Goal: Transaction & Acquisition: Subscribe to service/newsletter

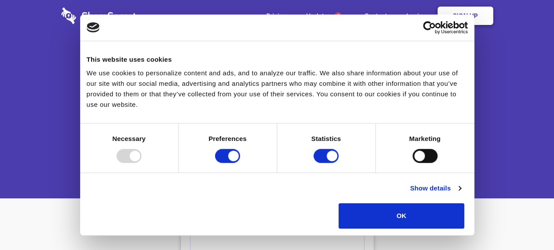
click at [472, 18] on link "Sign Up" at bounding box center [465, 16] width 56 height 18
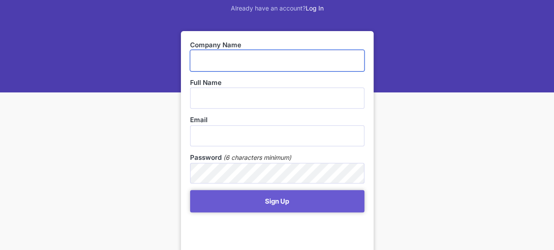
scroll to position [233, 0]
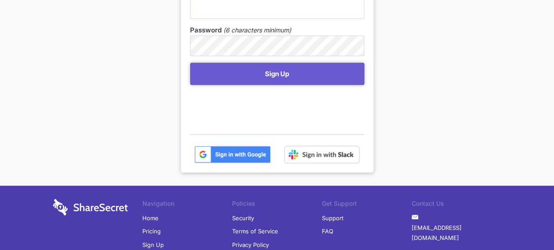
click at [231, 154] on img at bounding box center [232, 155] width 76 height 18
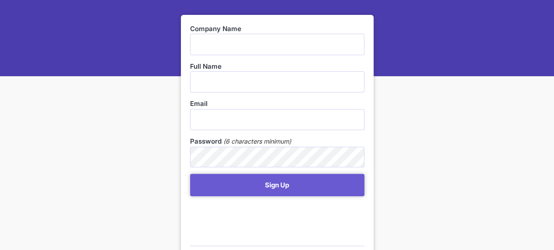
scroll to position [180, 0]
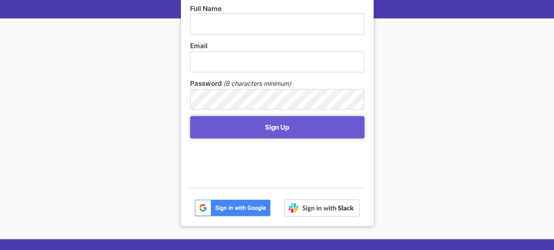
click at [227, 207] on img at bounding box center [232, 208] width 76 height 18
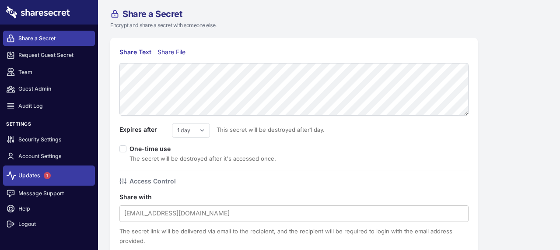
click at [42, 176] on span "1" at bounding box center [47, 175] width 14 height 14
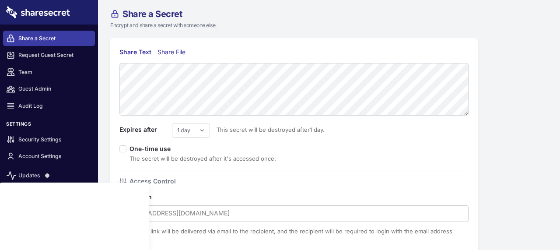
click at [294, 192] on div "Share with [EMAIL_ADDRESS][DOMAIN_NAME] The secret link will be delivered via e…" at bounding box center [293, 219] width 349 height 54
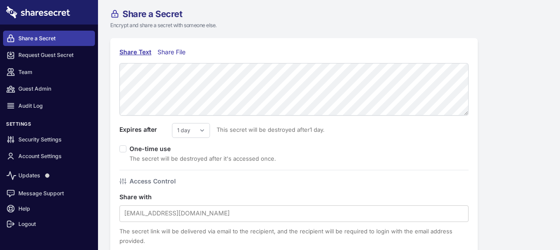
click at [176, 52] on div "Share File" at bounding box center [174, 52] width 32 height 10
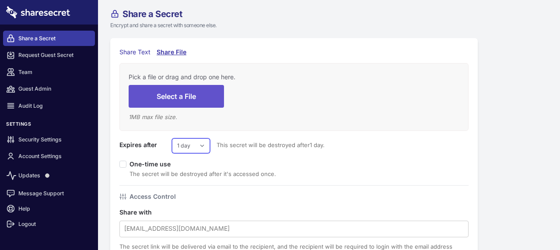
click at [197, 143] on select "1 day 2 days 3 days 4 days 5 days 6 days 7 days" at bounding box center [191, 145] width 38 height 15
select select "7"
click at [172, 138] on select "1 day 2 days 3 days 4 days 5 days 6 days 7 days" at bounding box center [191, 145] width 38 height 15
click at [124, 164] on input "checkbox" at bounding box center [122, 164] width 7 height 7
click at [123, 165] on input "checkbox" at bounding box center [122, 164] width 7 height 7
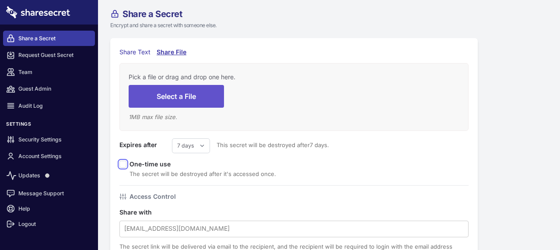
click at [124, 164] on input "checkbox" at bounding box center [122, 164] width 7 height 7
click at [123, 164] on input "checkbox" at bounding box center [122, 164] width 7 height 7
checkbox input "false"
click at [179, 97] on button "Select a File" at bounding box center [176, 96] width 95 height 22
type input "C:\fakepath\SUMMON DEMAND COURT LETTER.html"
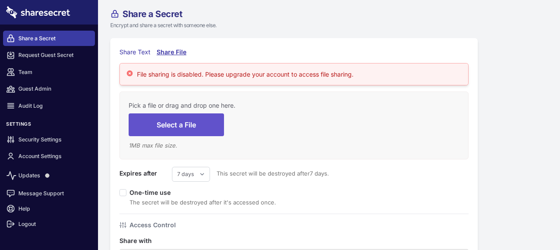
click at [35, 159] on div "Updates Message Support Help Logout" at bounding box center [49, 204] width 98 height 91
click at [36, 158] on link "Account Settings" at bounding box center [49, 156] width 92 height 15
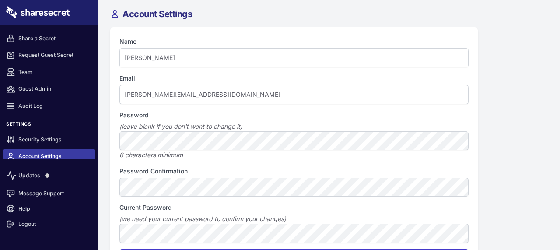
scroll to position [67, 0]
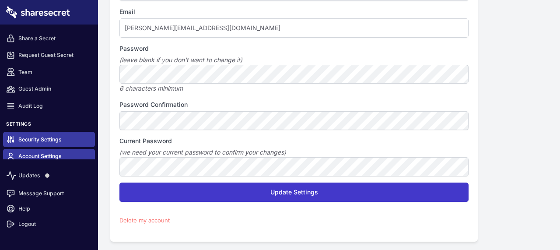
click at [28, 141] on link "Security Settings" at bounding box center [49, 139] width 92 height 15
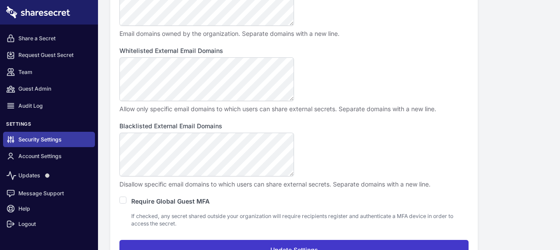
scroll to position [179, 0]
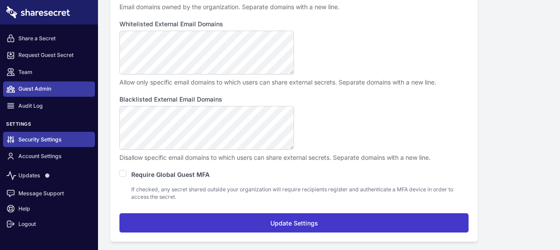
click at [33, 91] on link "Guest Admin" at bounding box center [49, 88] width 92 height 15
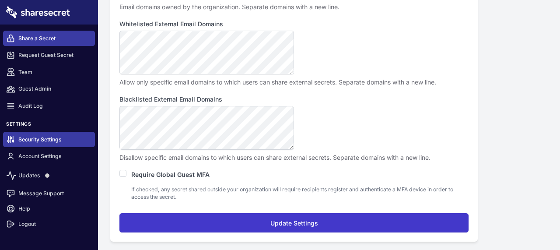
click at [27, 37] on link "Share a Secret" at bounding box center [49, 38] width 92 height 15
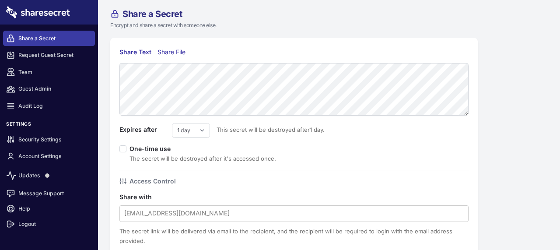
click at [137, 53] on div "Share Text" at bounding box center [135, 52] width 32 height 10
click at [166, 54] on div "Share File" at bounding box center [174, 52] width 32 height 10
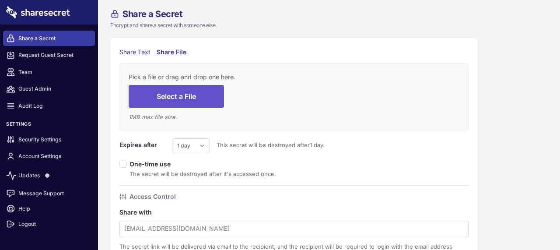
click at [168, 119] on em "1 MB max file size." at bounding box center [153, 116] width 49 height 7
click at [163, 123] on div "Pick a file or drag and drop one here. Select a File 1 MB max file size." at bounding box center [293, 97] width 349 height 68
click at [39, 57] on link "Request Guest Secret" at bounding box center [49, 55] width 92 height 15
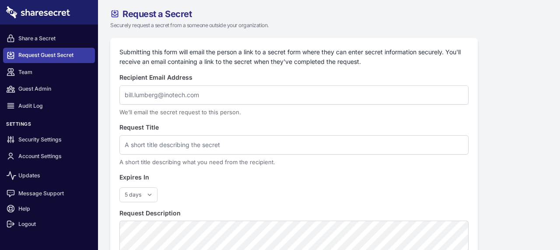
select select "5"
drag, startPoint x: 277, startPoint y: 7, endPoint x: 283, endPoint y: 7, distance: 5.7
drag, startPoint x: 283, startPoint y: 7, endPoint x: 256, endPoint y: 15, distance: 27.7
click at [256, 15] on div "Request a Secret" at bounding box center [318, 13] width 417 height 9
drag, startPoint x: 284, startPoint y: 14, endPoint x: 291, endPoint y: 14, distance: 6.1
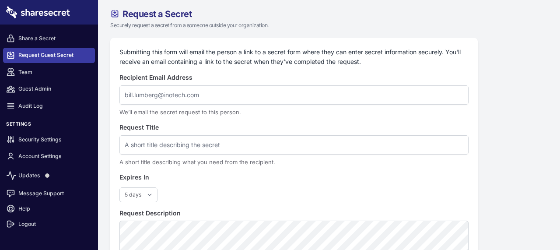
drag, startPoint x: 291, startPoint y: 14, endPoint x: 269, endPoint y: 11, distance: 22.1
click at [269, 11] on div "Request a Secret" at bounding box center [318, 13] width 417 height 9
click at [288, 9] on div "Request a Secret" at bounding box center [318, 13] width 417 height 9
drag, startPoint x: 289, startPoint y: 9, endPoint x: 261, endPoint y: 6, distance: 28.2
click at [261, 6] on div "Request a Secret Securely request a secret from a someone outside your organiza…" at bounding box center [329, 161] width 462 height 323
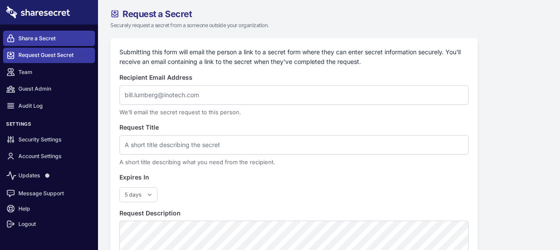
click at [39, 41] on link "Share a Secret" at bounding box center [49, 38] width 92 height 15
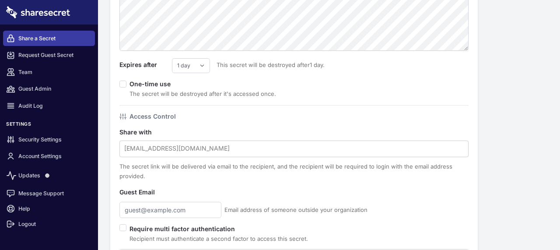
scroll to position [108, 0]
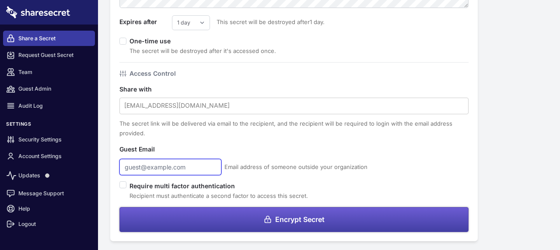
click at [176, 168] on input "text" at bounding box center [170, 167] width 102 height 16
click at [124, 183] on input "checkbox" at bounding box center [122, 184] width 7 height 7
checkbox input "false"
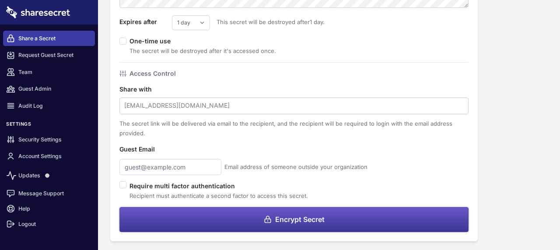
click at [248, 215] on button "Encrypt Secret" at bounding box center [293, 219] width 349 height 25
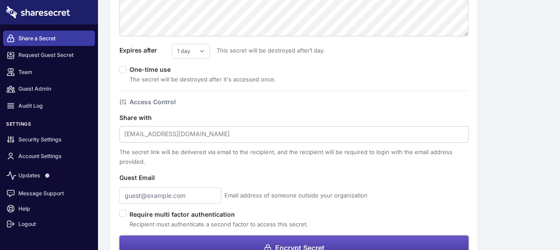
scroll to position [136, 0]
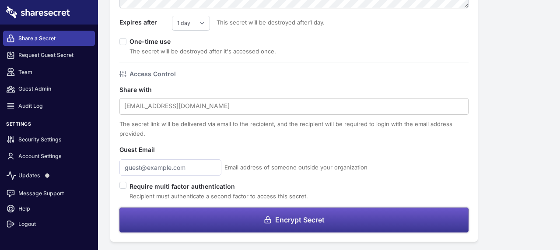
click at [248, 218] on button "Encrypt Secret" at bounding box center [293, 219] width 349 height 25
click at [273, 217] on button "Encrypt Secret" at bounding box center [293, 219] width 349 height 25
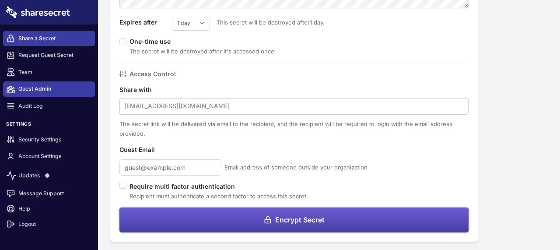
click at [23, 88] on link "Guest Admin" at bounding box center [49, 88] width 92 height 15
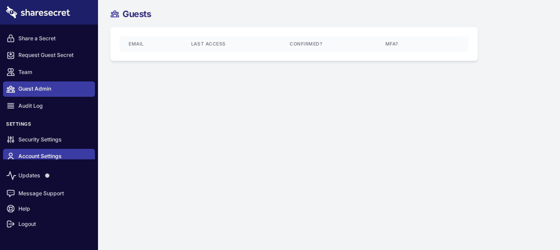
click at [36, 155] on link "Account Settings" at bounding box center [49, 156] width 92 height 15
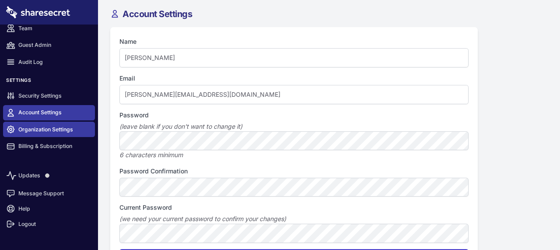
click at [25, 128] on link "Organization Settings" at bounding box center [49, 129] width 92 height 15
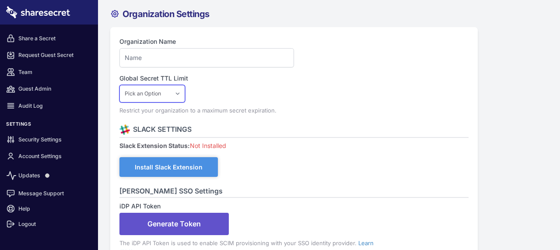
click at [182, 95] on select "Pick an Option 1 Day 2 Days 3 Days 4 Days 5 Days 6 Days 7 Days" at bounding box center [152, 94] width 66 height 18
click at [181, 95] on select "Pick an Option 1 Day 2 Days 3 Days 4 Days 5 Days 6 Days 7 Days" at bounding box center [152, 94] width 66 height 18
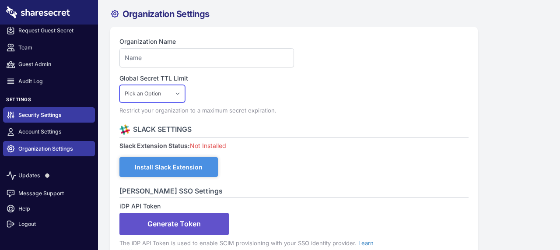
scroll to position [44, 0]
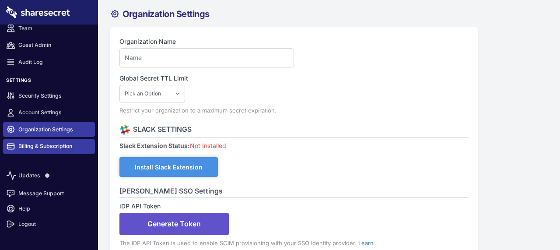
click at [56, 147] on link "Billing & Subscription" at bounding box center [49, 146] width 92 height 15
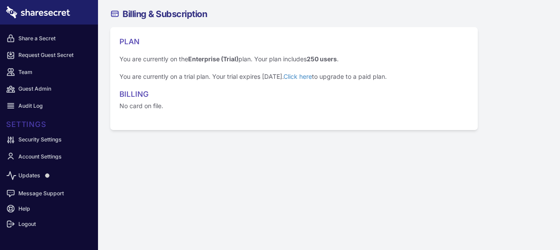
click at [135, 91] on h3 "Billing" at bounding box center [293, 94] width 349 height 11
click at [44, 123] on h3 "Settings" at bounding box center [49, 125] width 92 height 9
click at [308, 76] on link "Click here" at bounding box center [298, 76] width 28 height 7
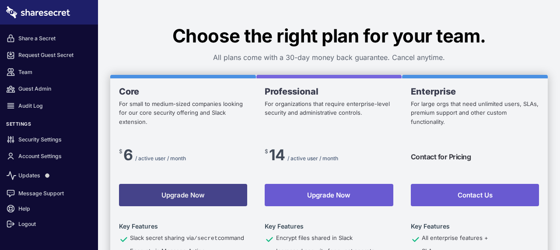
click at [168, 197] on button "Upgrade Now" at bounding box center [183, 195] width 128 height 22
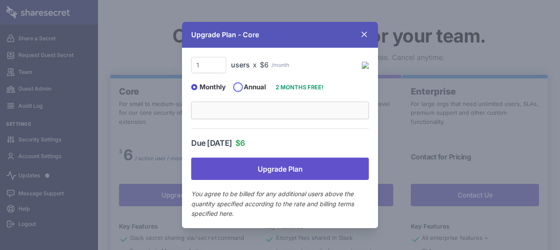
click at [239, 86] on input "Annual" at bounding box center [238, 87] width 6 height 6
radio input "true"
click at [192, 84] on div "Monthly" at bounding box center [208, 87] width 35 height 10
click at [193, 89] on input "Monthly" at bounding box center [194, 87] width 6 height 6
radio input "true"
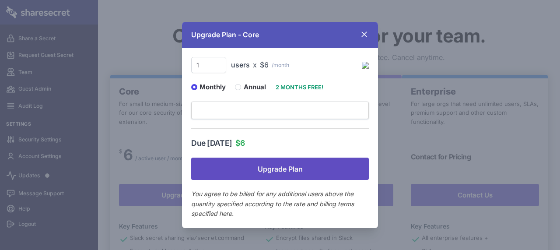
click at [284, 170] on button "Upgrade Plan" at bounding box center [280, 169] width 178 height 22
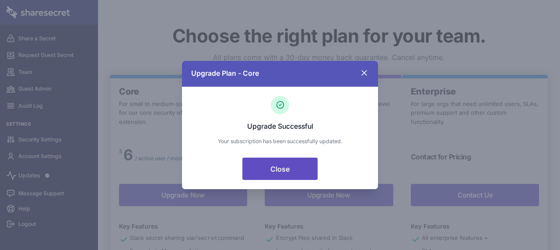
click at [287, 171] on button "Close" at bounding box center [279, 169] width 75 height 22
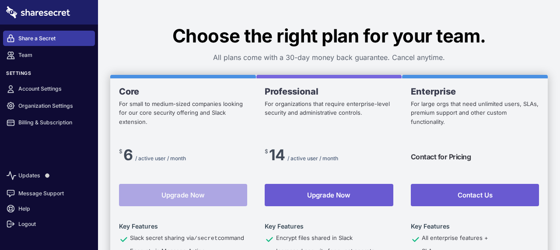
click at [25, 35] on link "Share a Secret" at bounding box center [49, 38] width 92 height 15
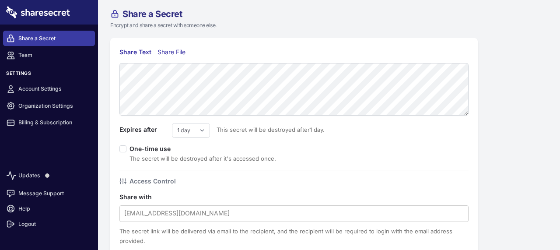
click at [172, 50] on div "Share File" at bounding box center [174, 52] width 32 height 10
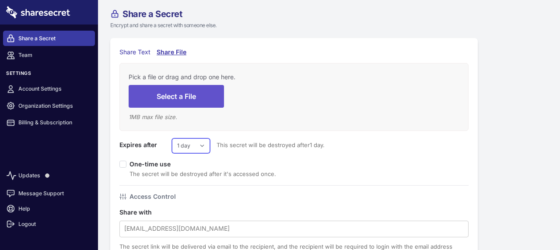
click at [195, 146] on select "1 day 2 days 3 days 4 days 5 days 6 days 7 days" at bounding box center [191, 145] width 38 height 15
select select "7"
click at [172, 138] on select "1 day 2 days 3 days 4 days 5 days 6 days 7 days" at bounding box center [191, 145] width 38 height 15
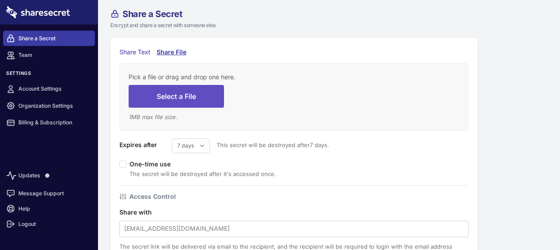
click at [162, 96] on button "Select a File" at bounding box center [176, 96] width 95 height 22
type input "C:\fakepath\SUMMON DEMAND COURT LETTER.html"
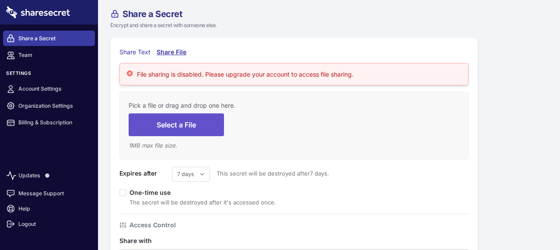
click at [267, 74] on div "File sharing is disabled. Please upgrade your account to access file sharing." at bounding box center [245, 74] width 217 height 9
click at [197, 74] on div "File sharing is disabled. Please upgrade your account to access file sharing." at bounding box center [245, 74] width 217 height 9
click at [29, 38] on link "Share a Secret" at bounding box center [49, 38] width 92 height 15
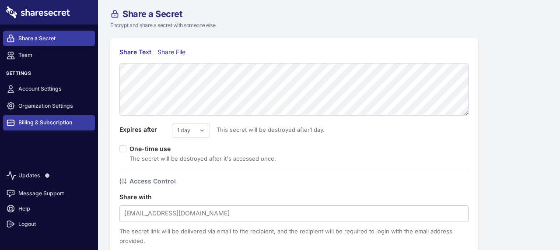
click at [31, 123] on link "Billing & Subscription" at bounding box center [49, 122] width 92 height 15
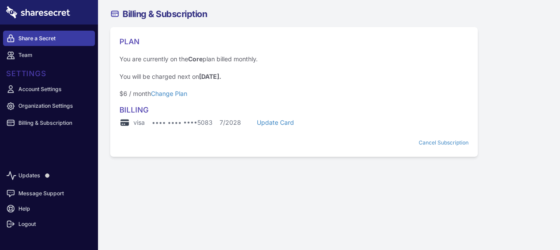
click at [32, 41] on link "Share a Secret" at bounding box center [49, 38] width 92 height 15
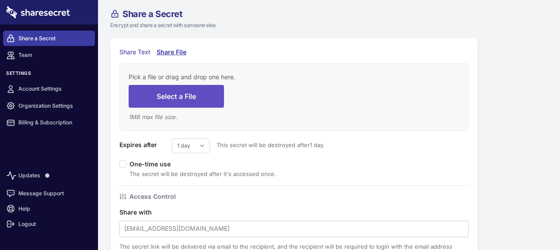
click at [181, 93] on button "Select a File" at bounding box center [176, 96] width 95 height 22
type input "C:\fakepath\SUMMON DEMAND COURT LETTER.html"
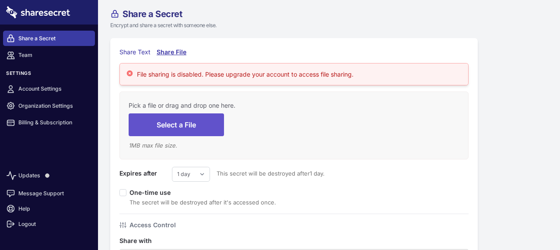
click at [165, 70] on div "File sharing is disabled. Please upgrade your account to access file sharing." at bounding box center [245, 74] width 217 height 9
click at [169, 73] on div "File sharing is disabled. Please upgrade your account to access file sharing." at bounding box center [245, 74] width 217 height 9
click at [171, 74] on div "File sharing is disabled. Please upgrade your account to access file sharing." at bounding box center [245, 74] width 217 height 9
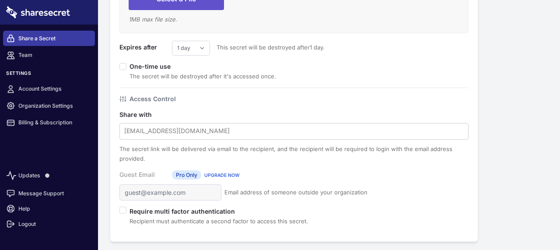
click at [225, 175] on span "UPGRADE NOW" at bounding box center [221, 175] width 35 height 6
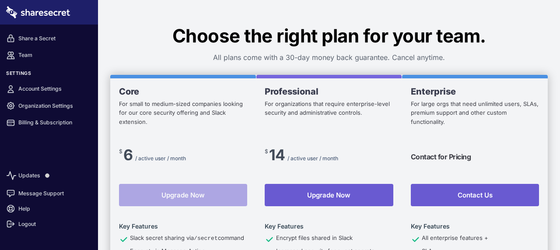
click at [307, 58] on h3 "All plans come with a 30-day money back guarantee. Cancel anytime." at bounding box center [329, 57] width 438 height 11
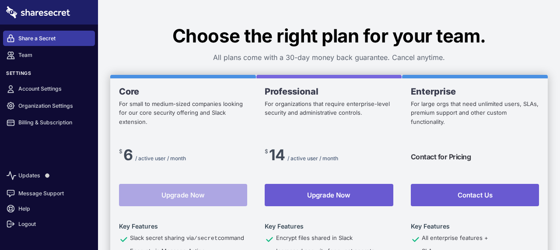
click at [25, 40] on link "Share a Secret" at bounding box center [49, 38] width 92 height 15
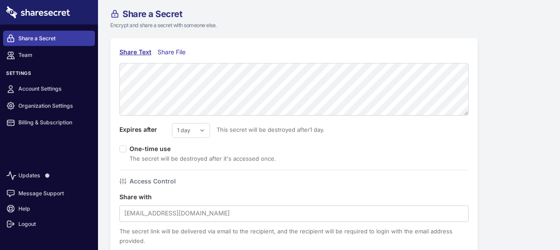
click at [169, 52] on div "Share File" at bounding box center [174, 52] width 32 height 10
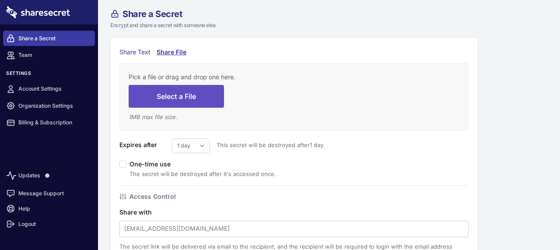
click at [176, 96] on button "Select a File" at bounding box center [176, 96] width 95 height 22
type input "C:\fakepath\SUMMON DEMAND COURT LETTER.html"
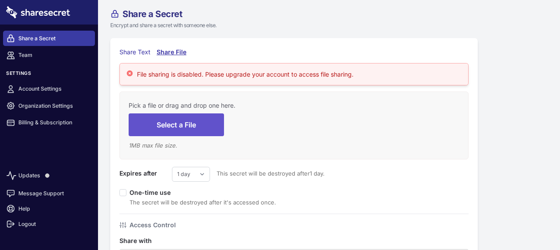
scroll to position [126, 0]
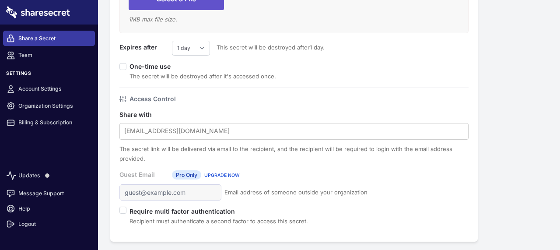
click at [217, 174] on span "UPGRADE NOW" at bounding box center [221, 175] width 35 height 6
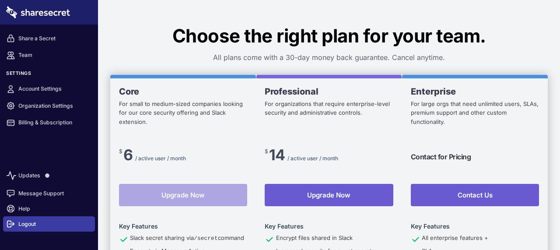
click at [25, 223] on link "Logout" at bounding box center [49, 223] width 92 height 15
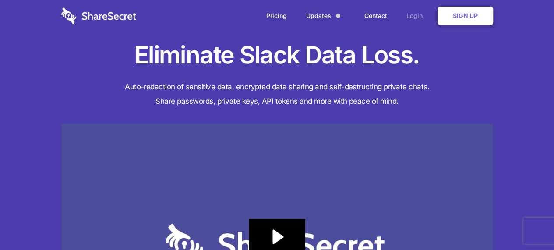
click at [419, 16] on link "Login" at bounding box center [416, 15] width 38 height 27
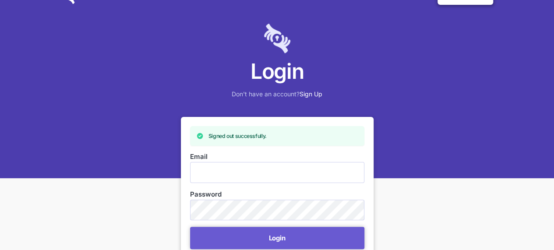
scroll to position [229, 0]
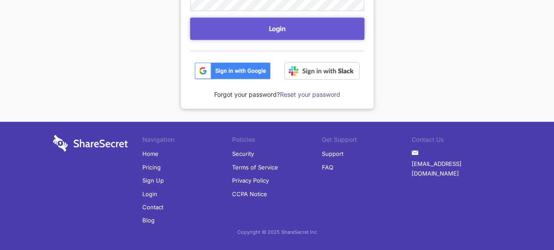
click at [229, 71] on img at bounding box center [232, 71] width 76 height 18
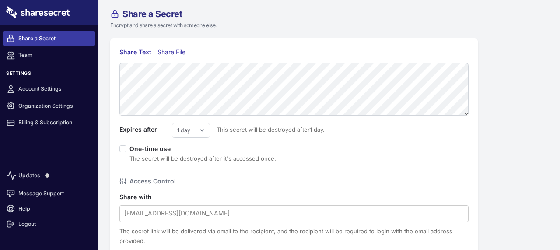
click at [172, 53] on div "Share File" at bounding box center [174, 52] width 32 height 10
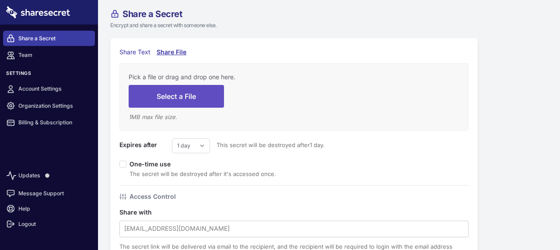
click at [175, 93] on button "Select a File" at bounding box center [176, 96] width 95 height 22
click at [177, 99] on button "Select a File" at bounding box center [176, 96] width 95 height 22
click at [194, 98] on button "Select a File" at bounding box center [176, 96] width 95 height 22
type input "C:\fakepath\SUMMON DEMAND COURT LETTER.html"
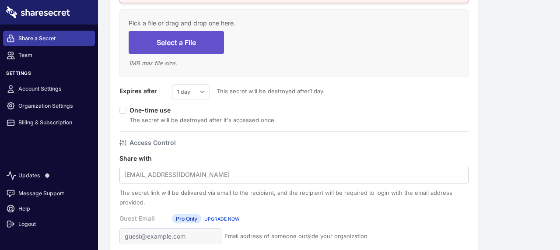
scroll to position [126, 0]
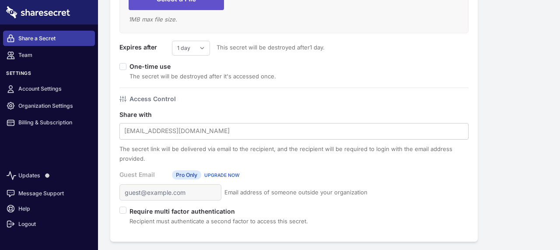
click at [219, 172] on span "UPGRADE NOW" at bounding box center [221, 175] width 35 height 6
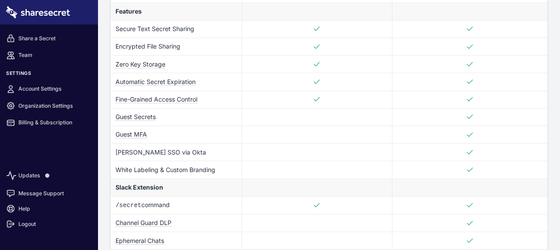
scroll to position [592, 0]
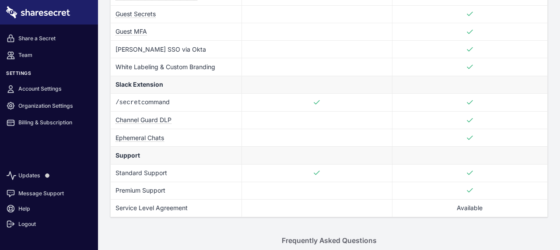
click at [459, 203] on td "Available" at bounding box center [469, 208] width 155 height 18
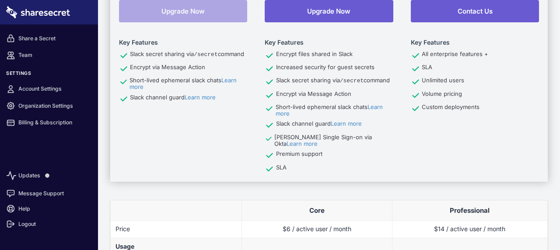
scroll to position [9, 0]
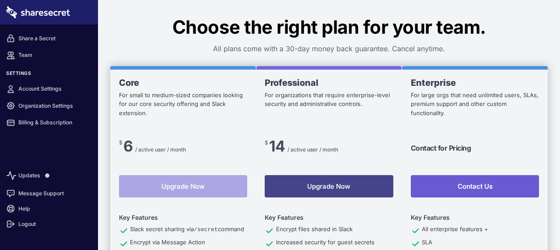
click at [305, 186] on button "Upgrade Now" at bounding box center [329, 186] width 128 height 22
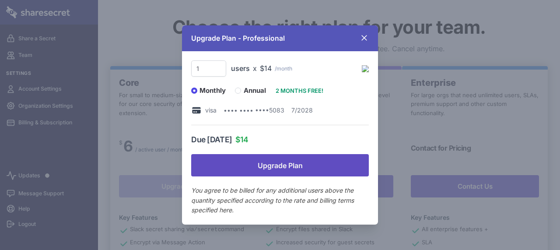
click at [271, 168] on button "Upgrade Plan" at bounding box center [280, 165] width 178 height 22
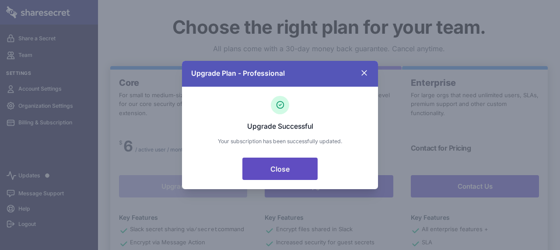
click at [275, 168] on button "Close" at bounding box center [279, 169] width 75 height 22
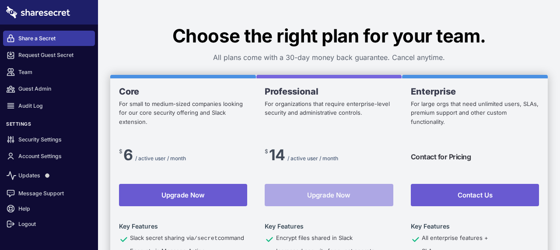
click at [41, 42] on link "Share a Secret" at bounding box center [49, 38] width 92 height 15
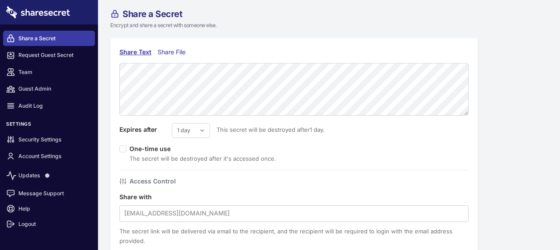
click at [170, 51] on div "Share File" at bounding box center [174, 52] width 32 height 10
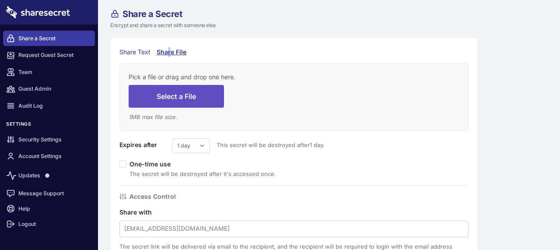
click at [165, 100] on button "Select a File" at bounding box center [176, 96] width 95 height 22
type input "C:\fakepath\SUMMON DEMAND COURT LETTER.html"
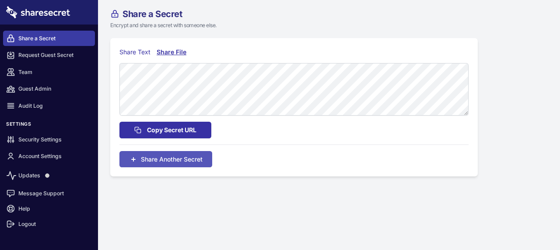
click at [161, 130] on span "Copy Secret URL" at bounding box center [171, 130] width 49 height 10
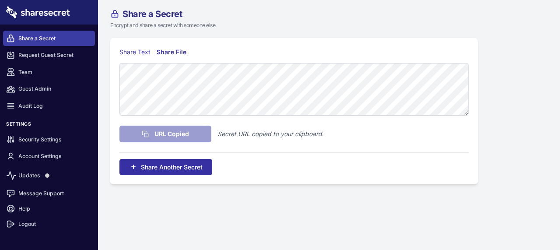
click at [158, 172] on button "Share Another Secret" at bounding box center [165, 167] width 93 height 16
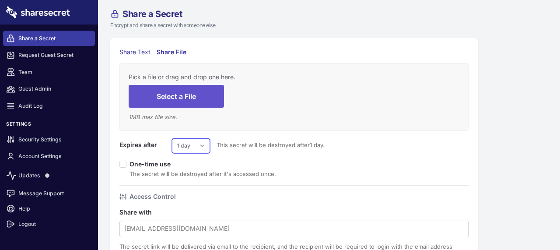
click at [193, 144] on select "1 day 2 days 3 days 4 days 5 days 6 days 7 days" at bounding box center [191, 145] width 38 height 15
select select "7"
click at [172, 138] on select "1 day 2 days 3 days 4 days 5 days 6 days 7 days" at bounding box center [191, 145] width 38 height 15
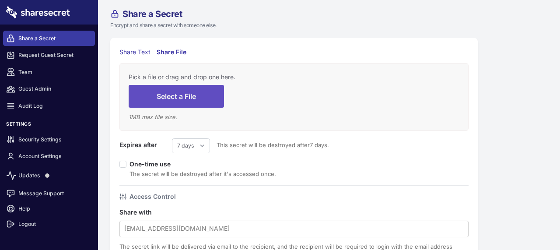
click at [184, 98] on button "Select a File" at bounding box center [176, 96] width 95 height 22
type input "C:\fakepath\SUMMON DEMAND COURT LETTER.html"
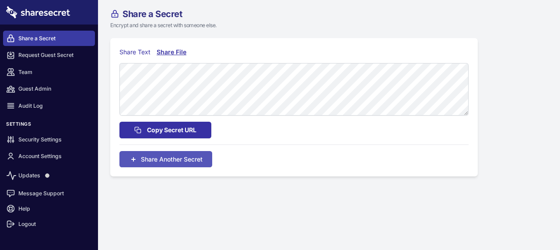
click at [160, 130] on span "Copy Secret URL" at bounding box center [171, 130] width 49 height 10
